Goal: Task Accomplishment & Management: Manage account settings

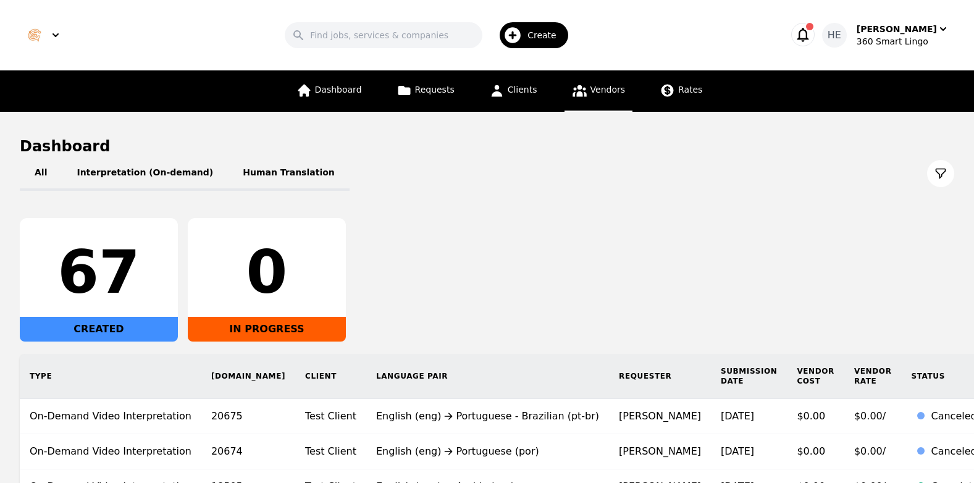
click at [603, 88] on span "Vendors" at bounding box center [608, 90] width 35 height 10
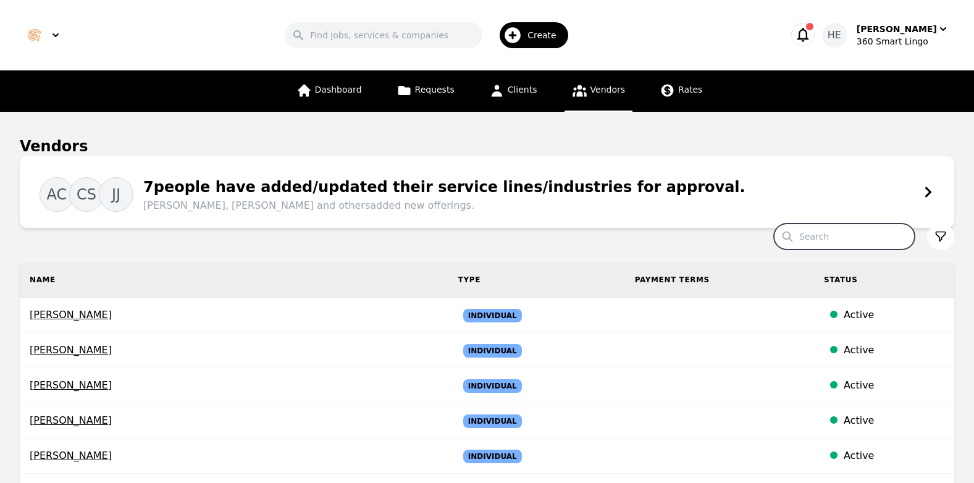
click at [846, 236] on input "Search" at bounding box center [844, 237] width 141 height 26
paste input "[PERSON_NAME][EMAIL_ADDRESS][PERSON_NAME][DOMAIN_NAME]"
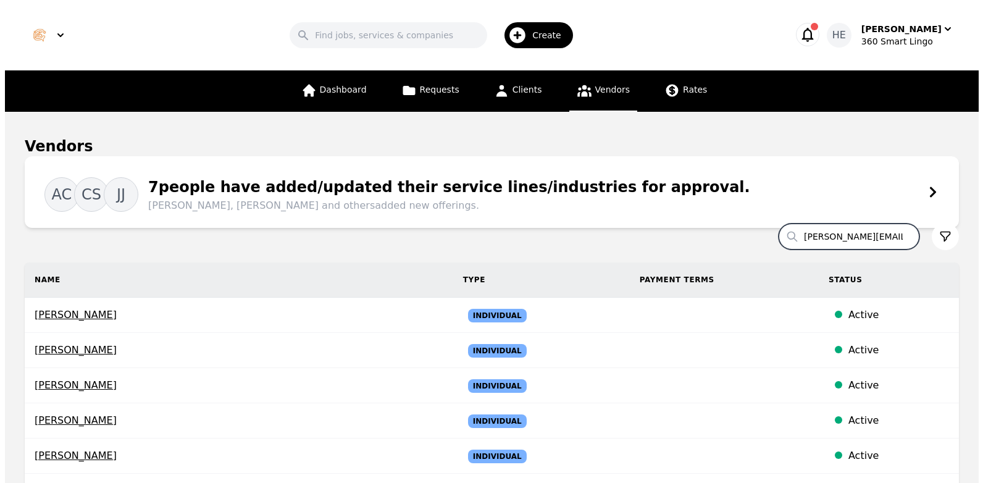
scroll to position [0, 5]
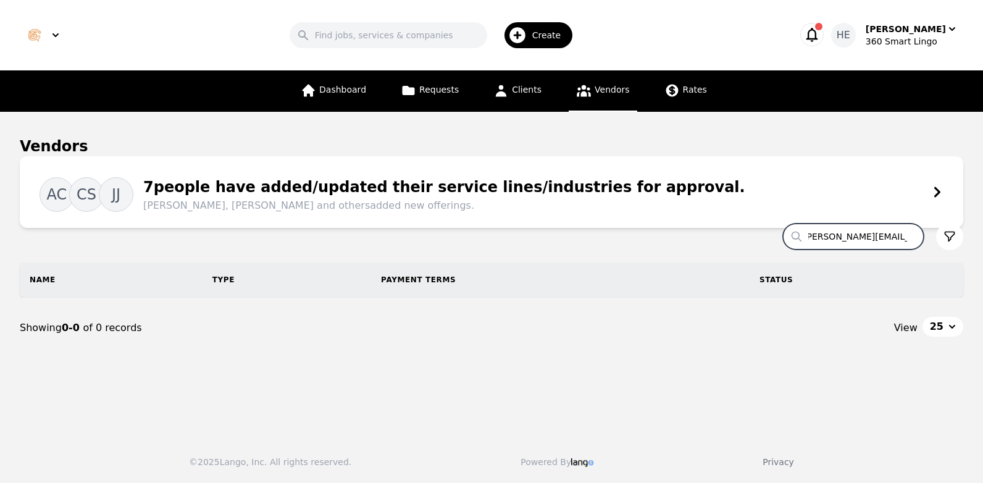
drag, startPoint x: 844, startPoint y: 237, endPoint x: 917, endPoint y: 237, distance: 73.5
click at [917, 237] on input "[PERSON_NAME][EMAIL_ADDRESS][PERSON_NAME][DOMAIN_NAME]" at bounding box center [853, 237] width 141 height 26
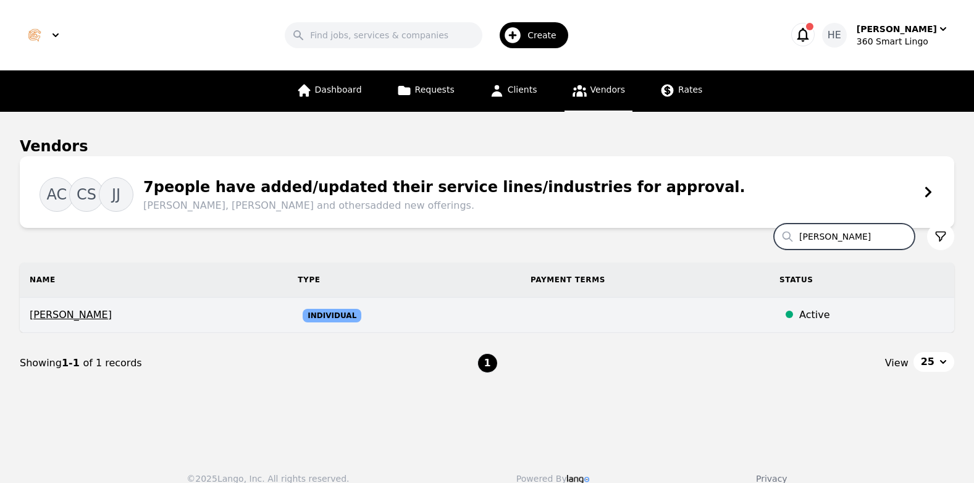
type input "[PERSON_NAME]"
click at [107, 316] on span "[PERSON_NAME]" at bounding box center [154, 315] width 248 height 15
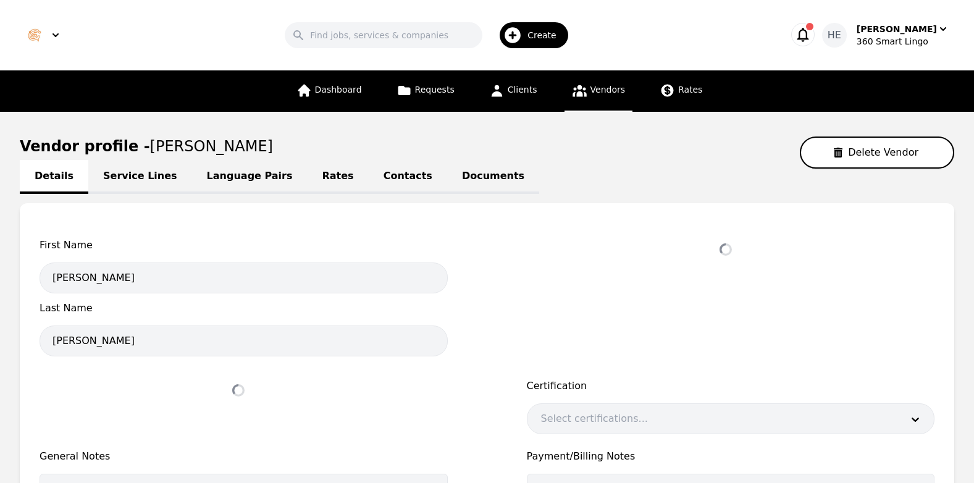
select select "active"
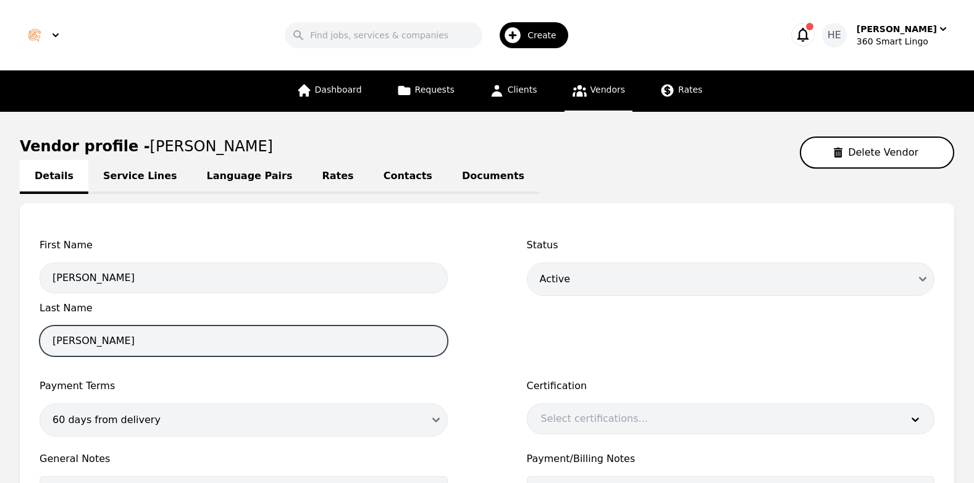
drag, startPoint x: 119, startPoint y: 345, endPoint x: 48, endPoint y: 341, distance: 70.5
click at [48, 341] on input "[PERSON_NAME]" at bounding box center [244, 341] width 408 height 31
